Goal: Transaction & Acquisition: Download file/media

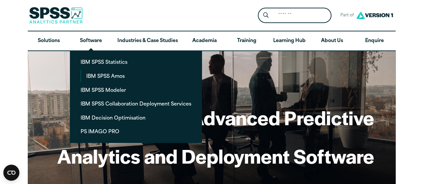
click at [98, 59] on link "IBM SPSS Statistics" at bounding box center [135, 62] width 121 height 12
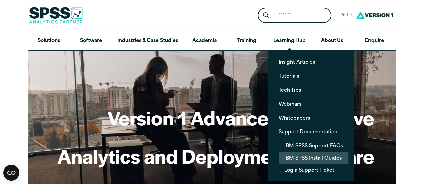
click at [323, 158] on link "IBM SPSS Install Guides" at bounding box center [313, 158] width 69 height 12
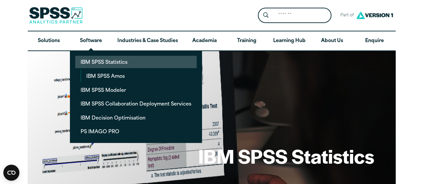
click at [99, 59] on link "IBM SPSS Statistics" at bounding box center [135, 62] width 121 height 12
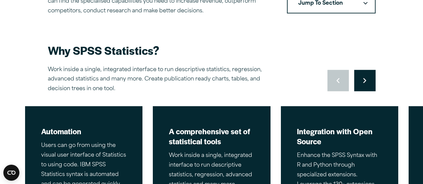
scroll to position [234, 0]
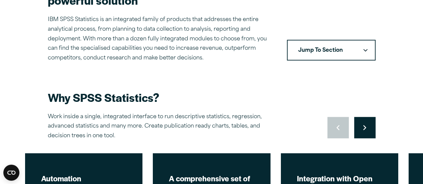
click at [365, 55] on button "Jump To Section" at bounding box center [331, 50] width 89 height 21
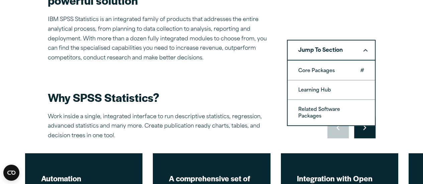
click at [344, 71] on link "Core Packages" at bounding box center [330, 70] width 87 height 19
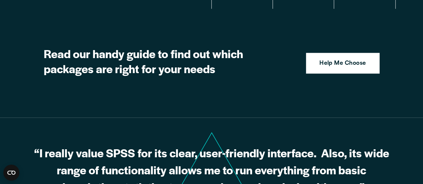
scroll to position [1673, 0]
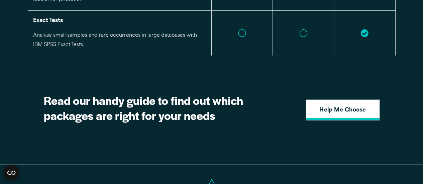
click at [323, 106] on strong "Help Me Choose" at bounding box center [342, 110] width 47 height 9
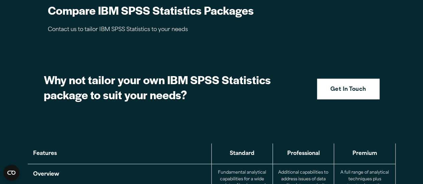
scroll to position [369, 0]
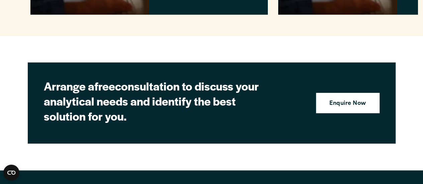
scroll to position [1775, 0]
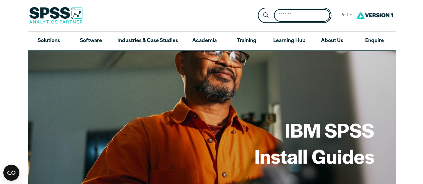
click at [311, 15] on input "Search for:" at bounding box center [302, 15] width 56 height 13
type input "**********"
click at [259, 9] on button "Submit Site Search" at bounding box center [265, 15] width 12 height 12
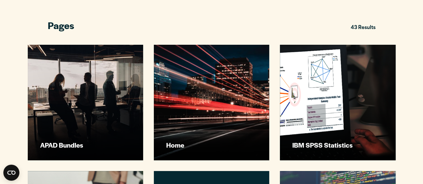
scroll to position [200, 0]
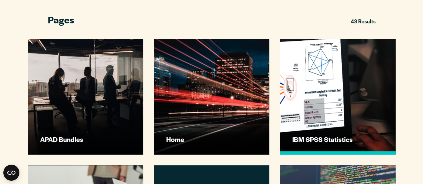
click at [347, 131] on link "IBM SPSS Statistics" at bounding box center [337, 96] width 115 height 115
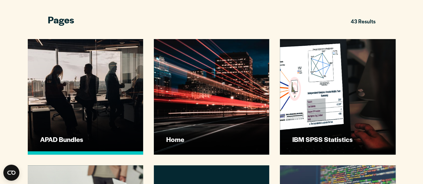
click at [53, 93] on link "APAD Bundles" at bounding box center [85, 96] width 115 height 115
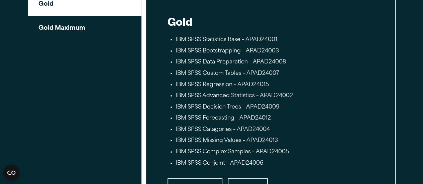
scroll to position [1270, 0]
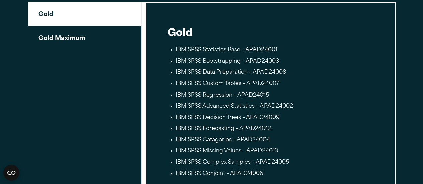
click at [70, 41] on button "Gold Maximum" at bounding box center [85, 38] width 114 height 24
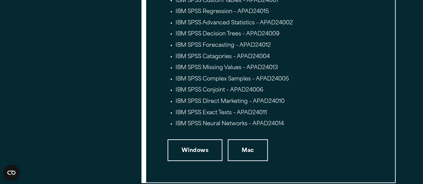
scroll to position [1437, 0]
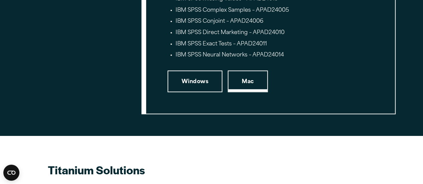
click at [245, 89] on link "Mac" at bounding box center [248, 81] width 40 height 22
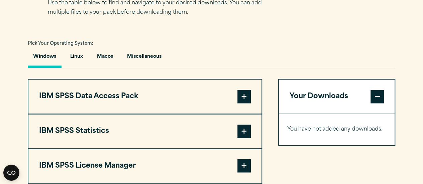
scroll to position [501, 0]
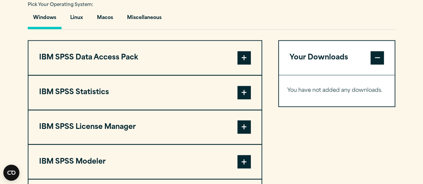
click at [245, 95] on span at bounding box center [243, 92] width 13 height 13
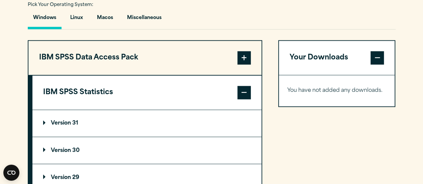
click at [58, 118] on summary "Version 31" at bounding box center [146, 123] width 229 height 27
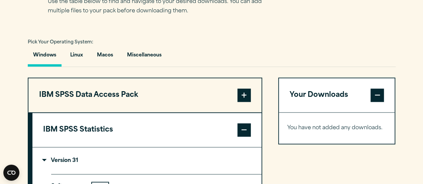
scroll to position [434, 0]
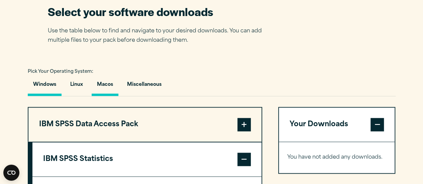
click at [99, 80] on button "Macos" at bounding box center [105, 86] width 27 height 19
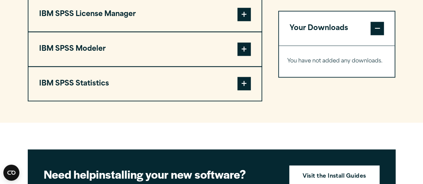
scroll to position [535, 0]
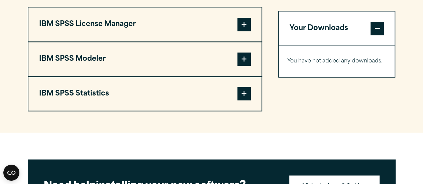
click at [233, 104] on button "IBM SPSS Statistics" at bounding box center [144, 94] width 233 height 34
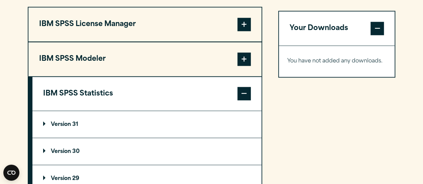
click at [198, 32] on button "IBM SPSS License Manager" at bounding box center [144, 24] width 233 height 34
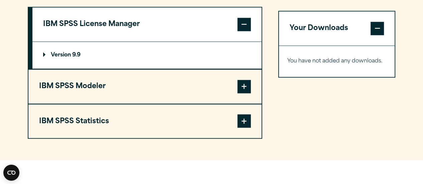
click at [217, 118] on button "IBM SPSS Statistics" at bounding box center [144, 121] width 233 height 34
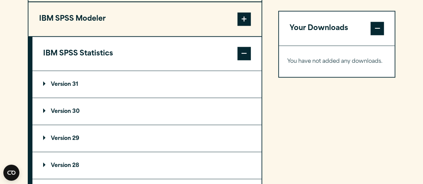
scroll to position [635, 0]
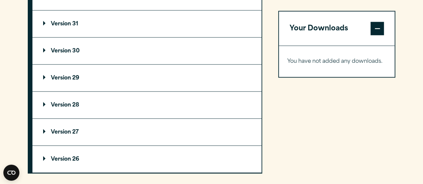
click at [137, 32] on summary "Version 31" at bounding box center [146, 24] width 229 height 27
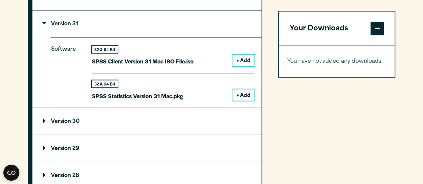
click at [244, 96] on button "+ Add" at bounding box center [243, 95] width 22 height 11
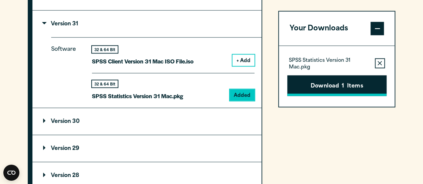
click at [329, 89] on button "Download 1 Items" at bounding box center [336, 85] width 99 height 21
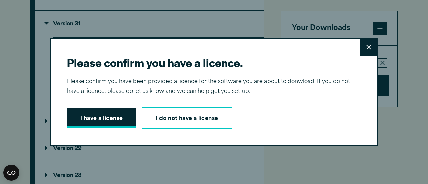
click at [109, 118] on button "I have a license" at bounding box center [101, 118] width 69 height 21
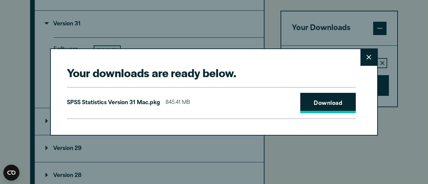
click at [313, 104] on link "Download" at bounding box center [327, 103] width 55 height 21
click at [369, 57] on button "Close" at bounding box center [368, 57] width 17 height 17
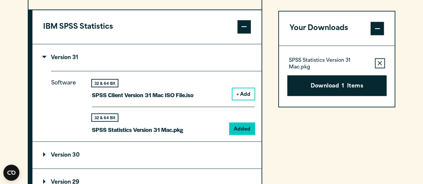
scroll to position [568, 0]
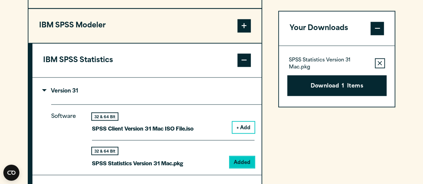
click at [170, 36] on button "IBM SPSS Modeler" at bounding box center [144, 26] width 233 height 34
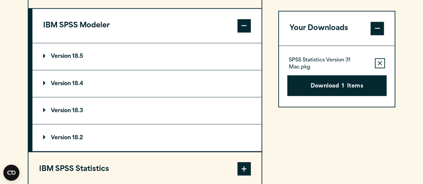
scroll to position [501, 0]
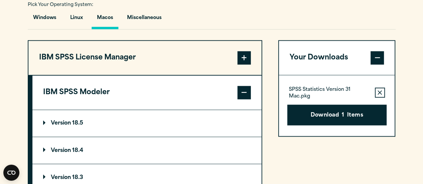
click at [178, 54] on button "IBM SPSS License Manager" at bounding box center [144, 58] width 233 height 34
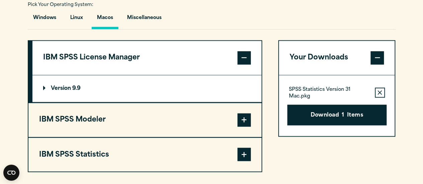
click at [51, 82] on summary "Version 9.9" at bounding box center [146, 88] width 229 height 27
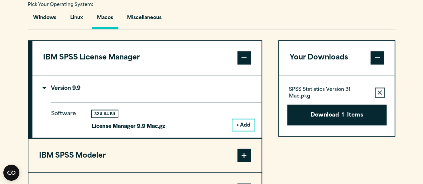
click at [244, 121] on button "+ Add" at bounding box center [243, 124] width 22 height 11
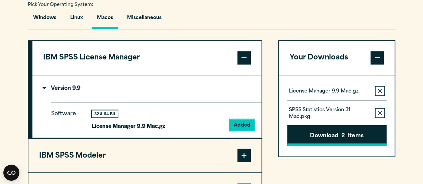
click at [338, 133] on button "Download 2 Items" at bounding box center [336, 135] width 99 height 21
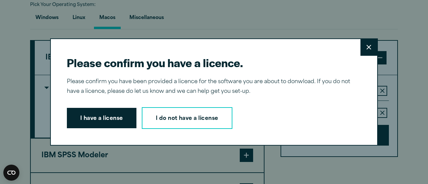
click at [119, 119] on button "I have a license" at bounding box center [101, 118] width 69 height 21
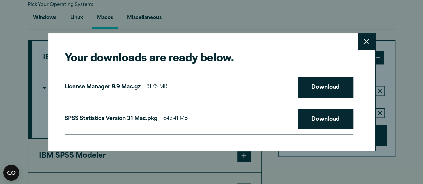
click at [365, 37] on button "Close" at bounding box center [366, 41] width 17 height 17
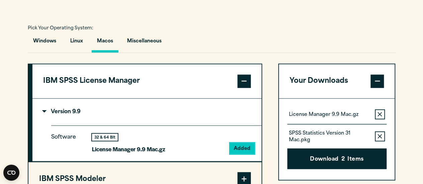
scroll to position [468, 0]
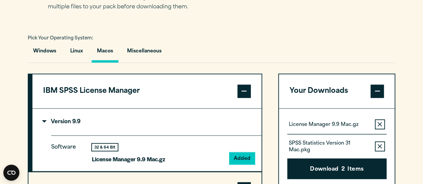
click at [244, 91] on span at bounding box center [243, 91] width 13 height 13
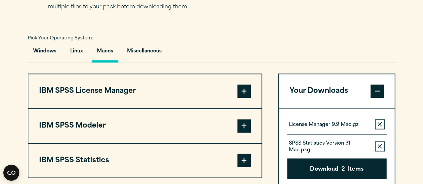
click at [244, 91] on span at bounding box center [243, 91] width 13 height 13
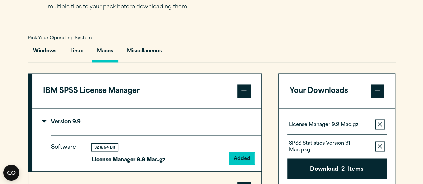
click at [244, 91] on span at bounding box center [243, 91] width 13 height 13
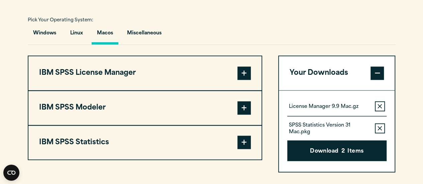
scroll to position [501, 0]
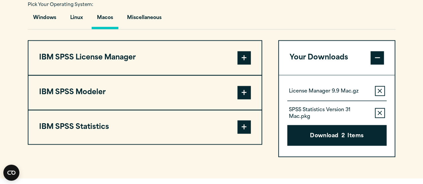
click at [243, 127] on span at bounding box center [243, 126] width 13 height 13
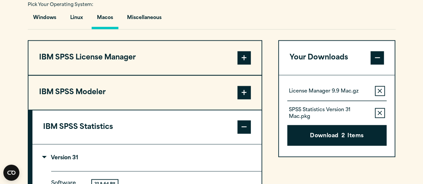
click at [243, 129] on span at bounding box center [243, 126] width 13 height 13
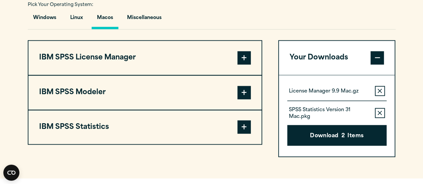
click at [246, 129] on span at bounding box center [243, 126] width 13 height 13
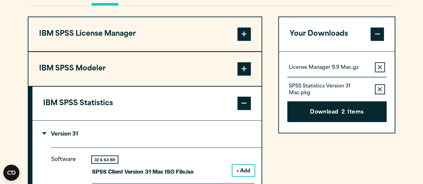
scroll to position [568, 0]
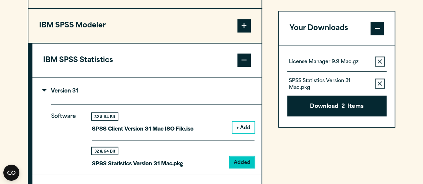
click at [241, 63] on span at bounding box center [243, 59] width 13 height 13
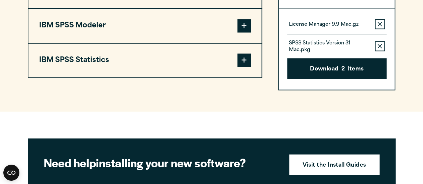
click at [239, 59] on span at bounding box center [243, 59] width 13 height 13
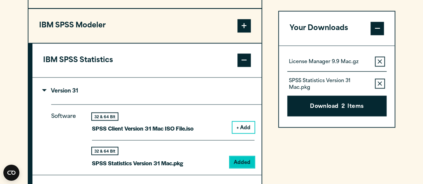
click at [48, 90] on p "Version 31" at bounding box center [60, 90] width 35 height 5
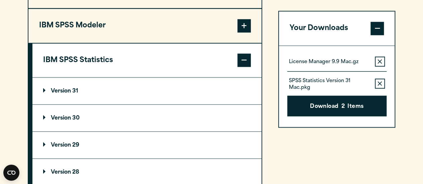
click at [58, 93] on p "Version 31" at bounding box center [60, 90] width 35 height 5
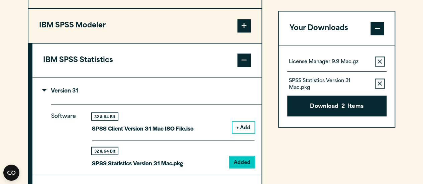
click at [58, 93] on p "Version 31" at bounding box center [60, 90] width 35 height 5
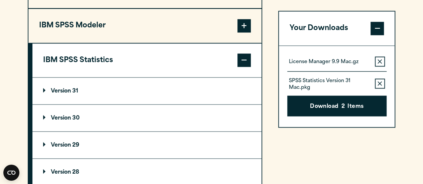
click at [245, 66] on span at bounding box center [243, 59] width 13 height 13
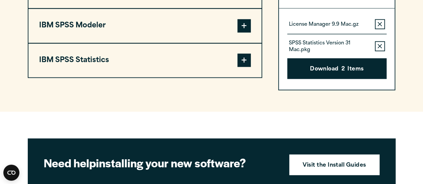
click at [92, 62] on button "IBM SPSS Statistics" at bounding box center [144, 60] width 233 height 34
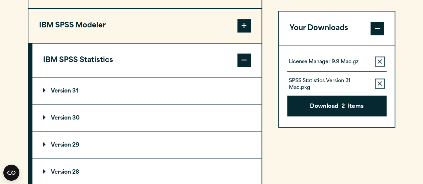
click at [239, 60] on span at bounding box center [243, 59] width 13 height 13
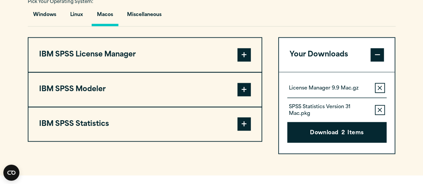
scroll to position [501, 0]
